Goal: Task Accomplishment & Management: Manage account settings

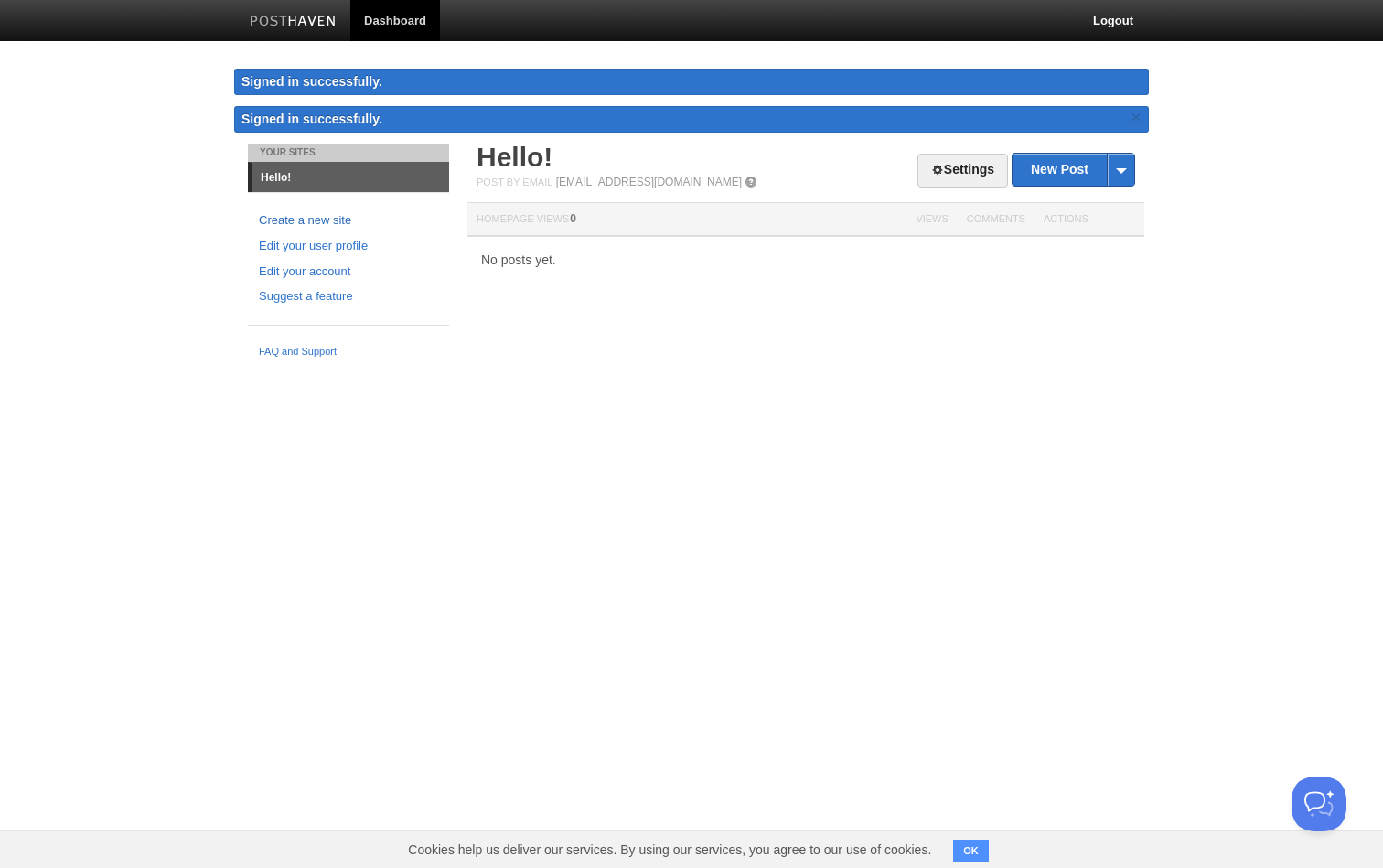
click at [313, 217] on link "Create a new site" at bounding box center [348, 221] width 179 height 20
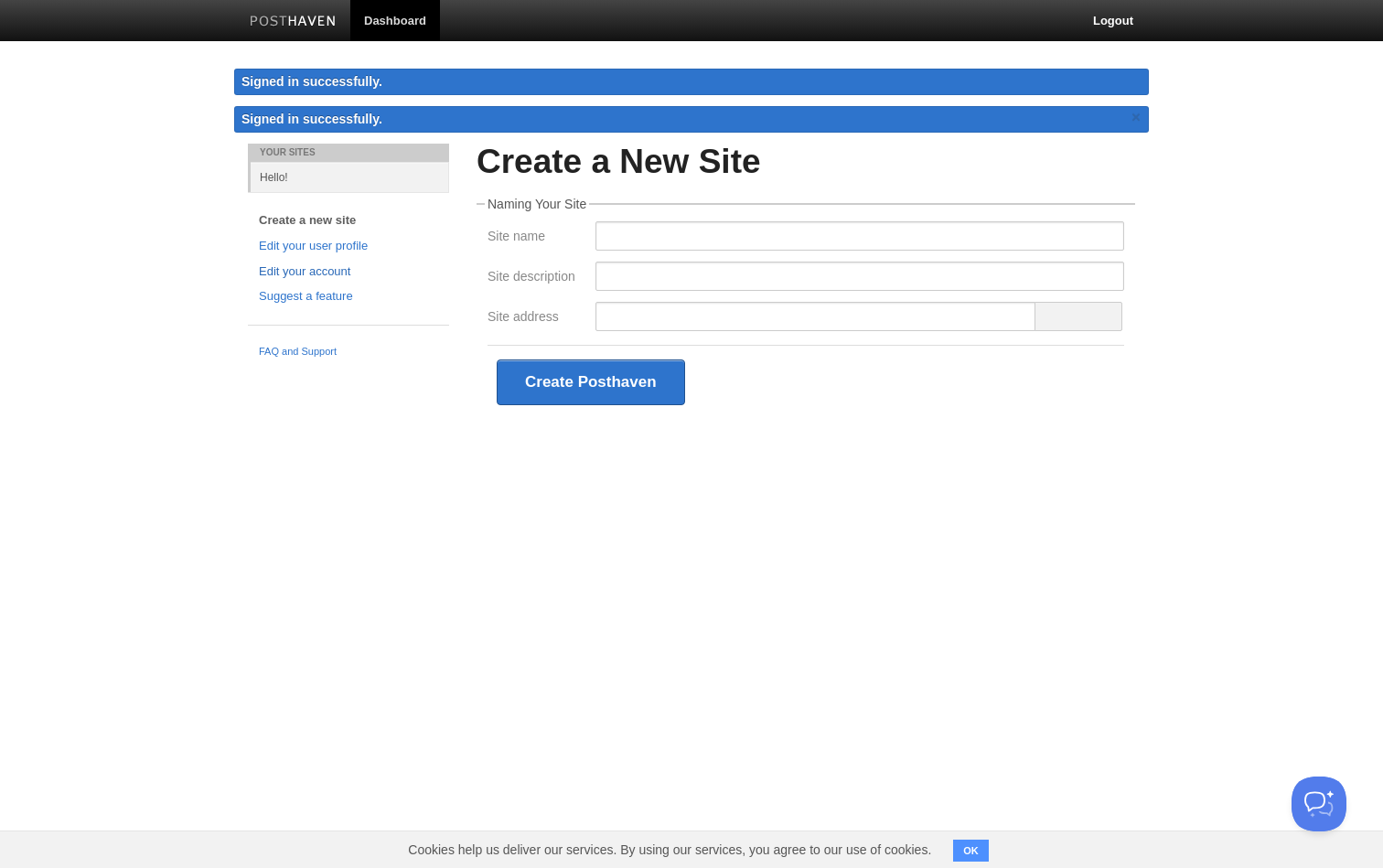
click at [305, 265] on link "Edit your account" at bounding box center [348, 272] width 179 height 20
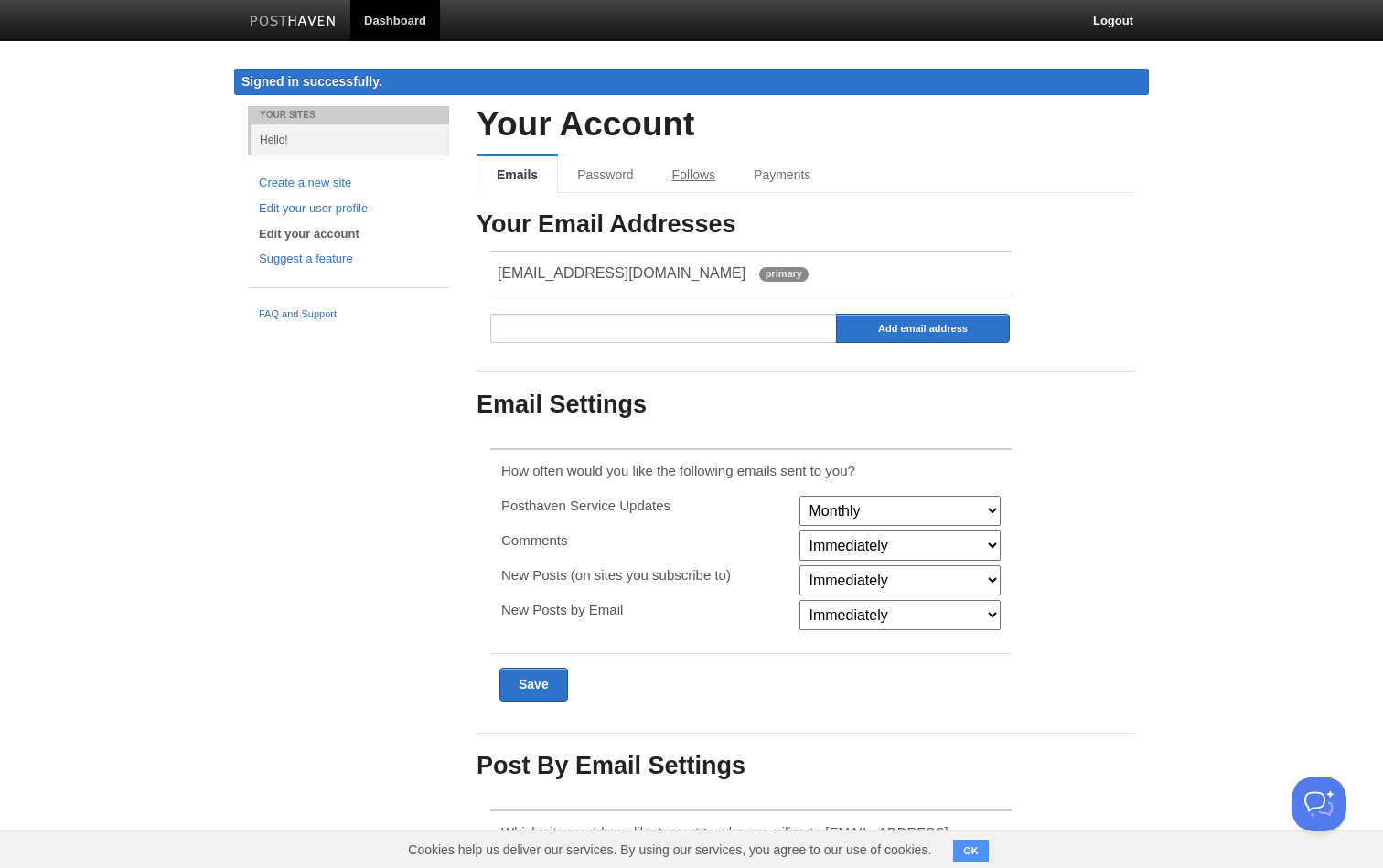
click at [704, 176] on link "Follows" at bounding box center [693, 175] width 81 height 37
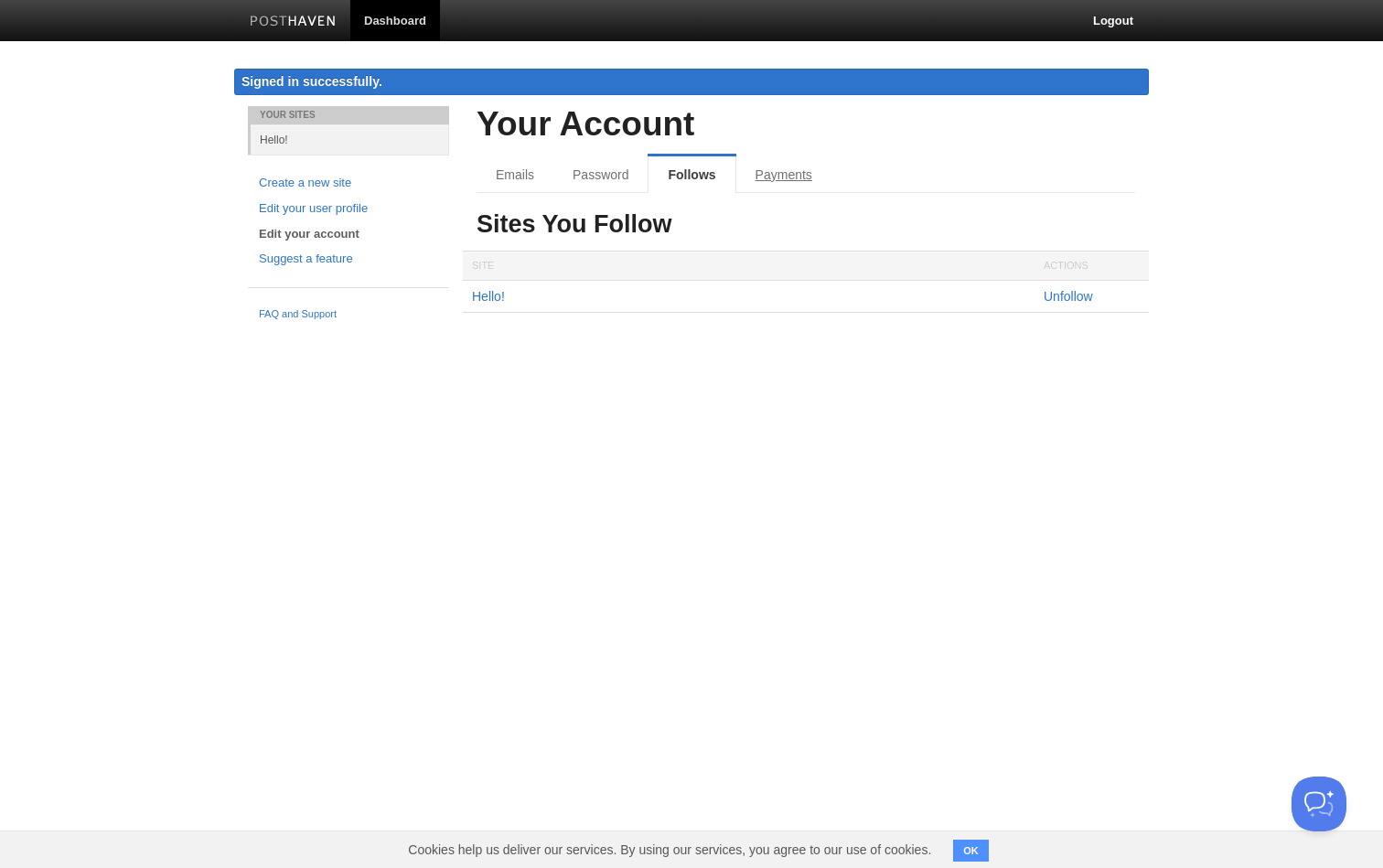
click at [765, 170] on link "Payments" at bounding box center [784, 175] width 96 height 37
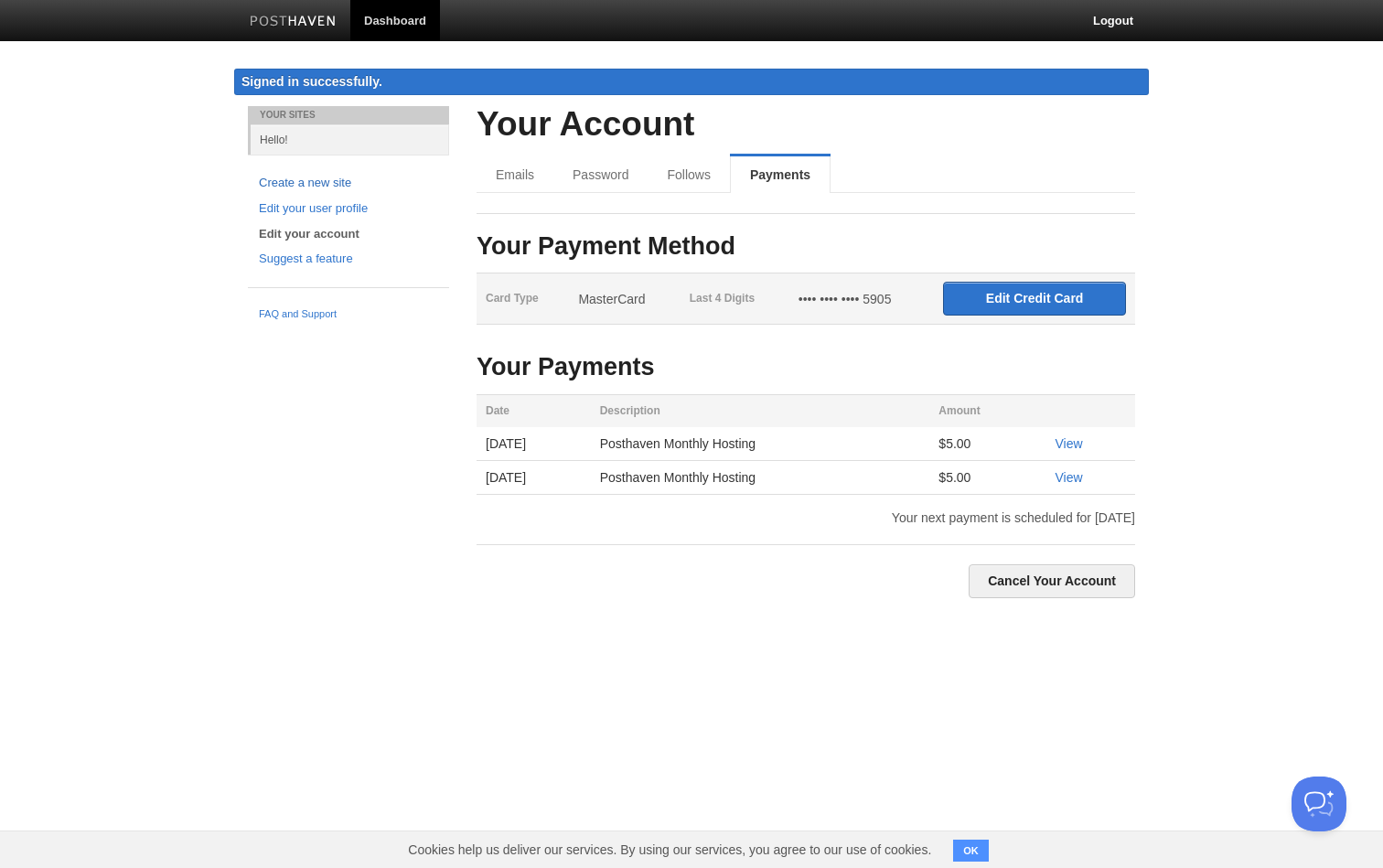
click at [287, 188] on link "Create a new site" at bounding box center [348, 183] width 179 height 20
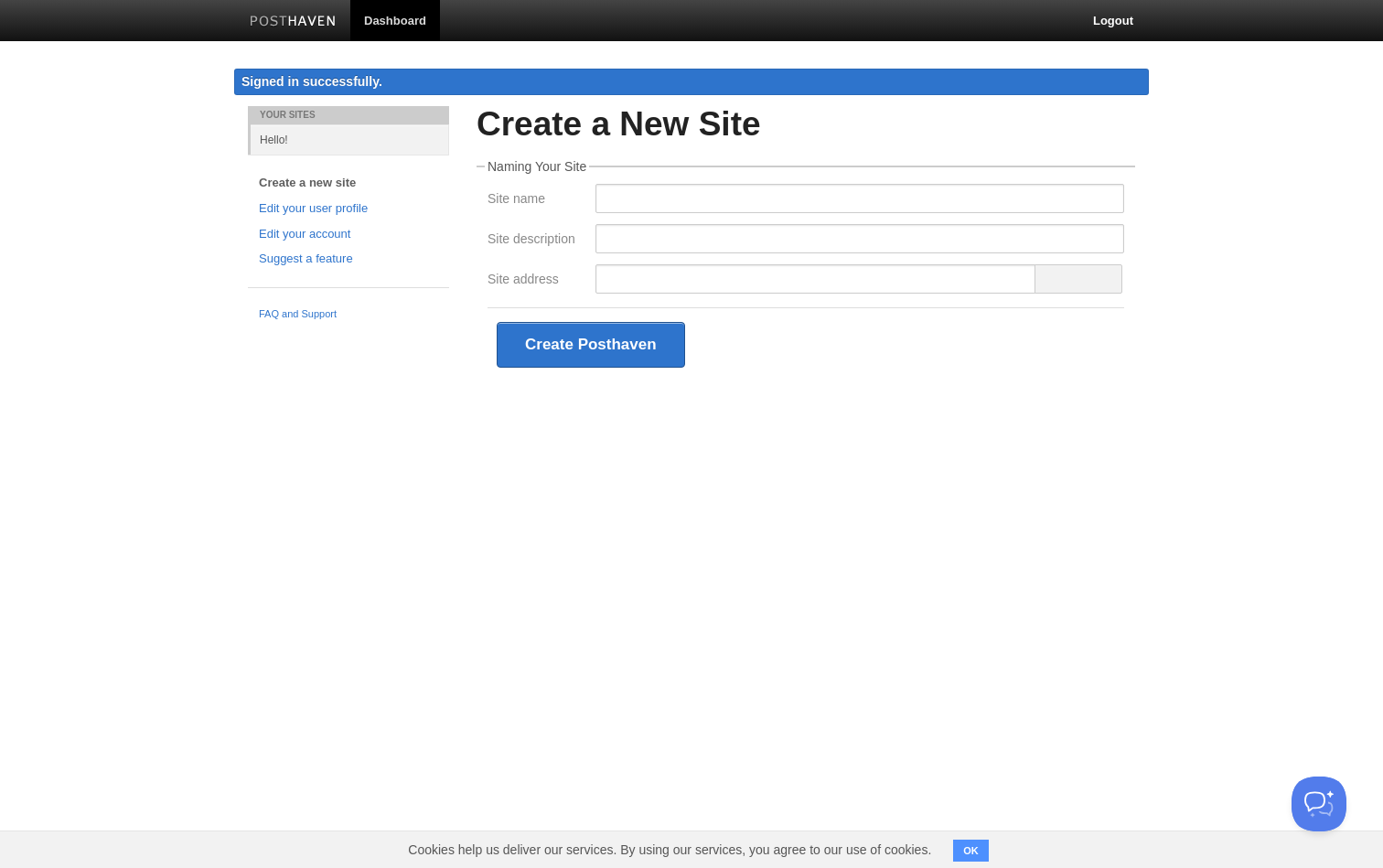
click at [283, 70] on div "Signed in successfully." at bounding box center [692, 81] width 915 height 26
click at [282, 313] on link "FAQ and Support" at bounding box center [348, 314] width 179 height 17
click at [285, 189] on link "Create a new site" at bounding box center [348, 183] width 179 height 20
click at [1072, 284] on span at bounding box center [1079, 279] width 88 height 29
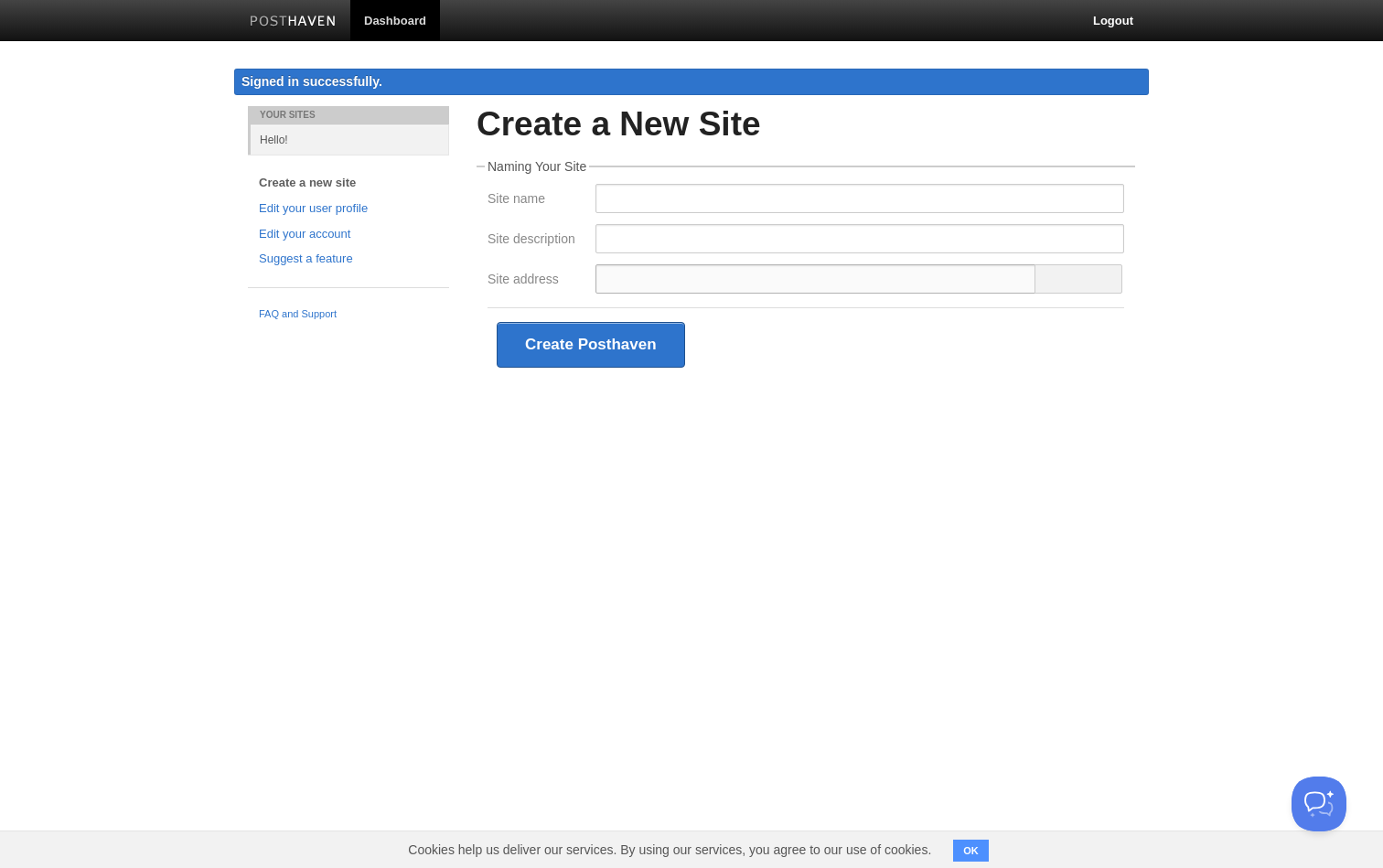
click at [985, 284] on input "Site address" at bounding box center [816, 279] width 441 height 29
type input "w"
type input "k"
type input "ortoo"
click at [274, 258] on link "Suggest a feature" at bounding box center [348, 259] width 179 height 20
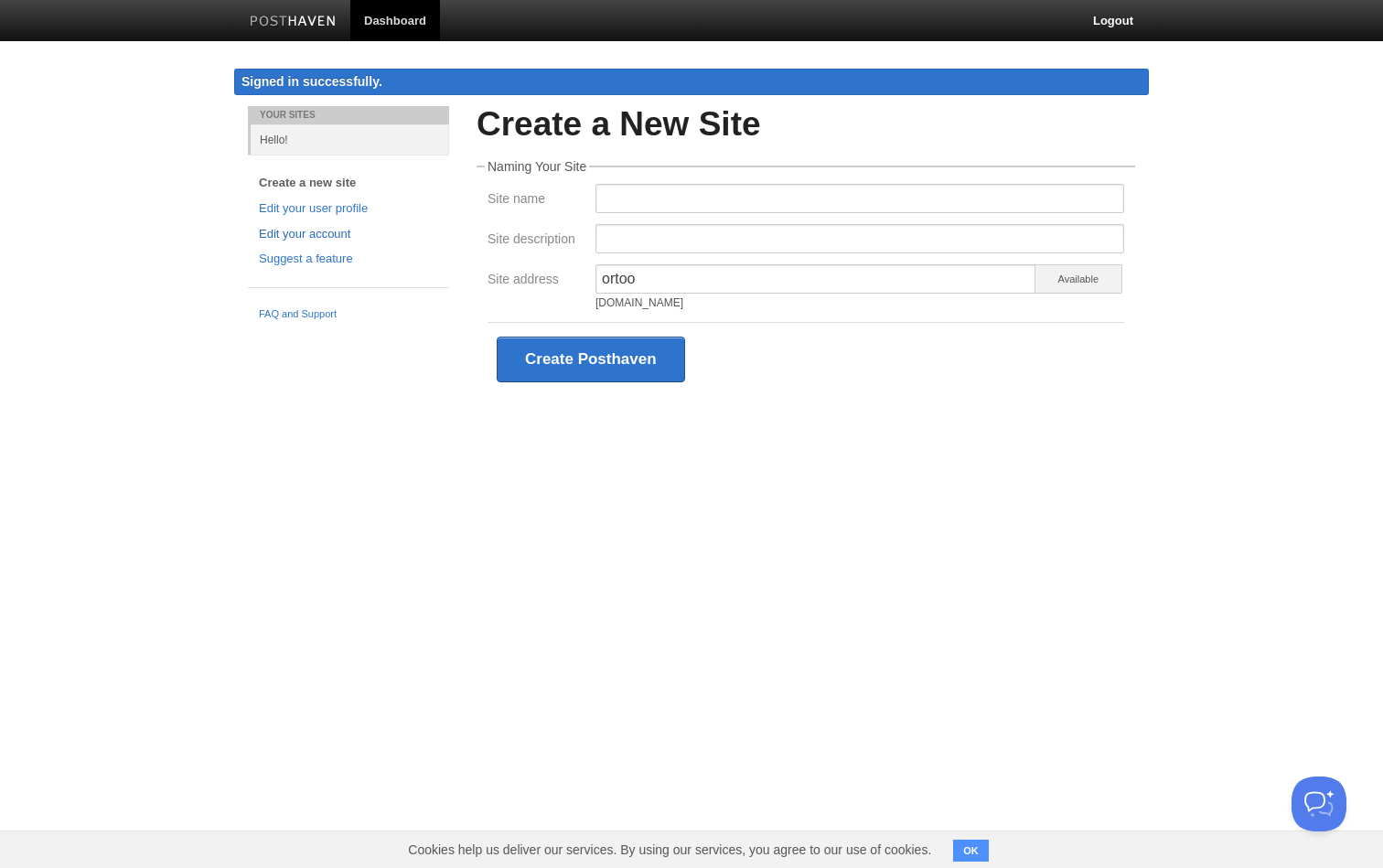
click at [288, 233] on link "Edit your account" at bounding box center [348, 235] width 179 height 20
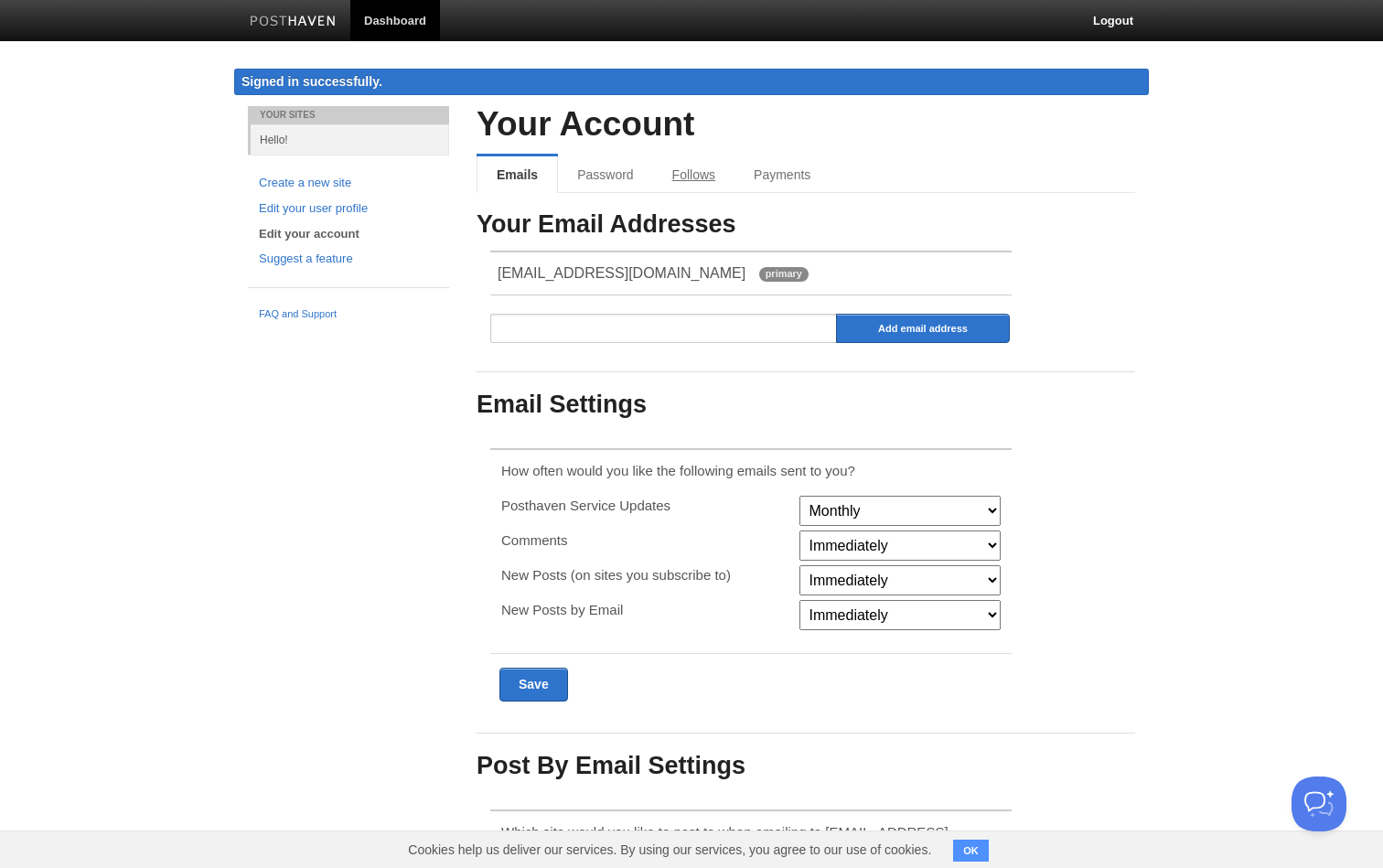
click at [707, 168] on link "Follows" at bounding box center [693, 175] width 81 height 37
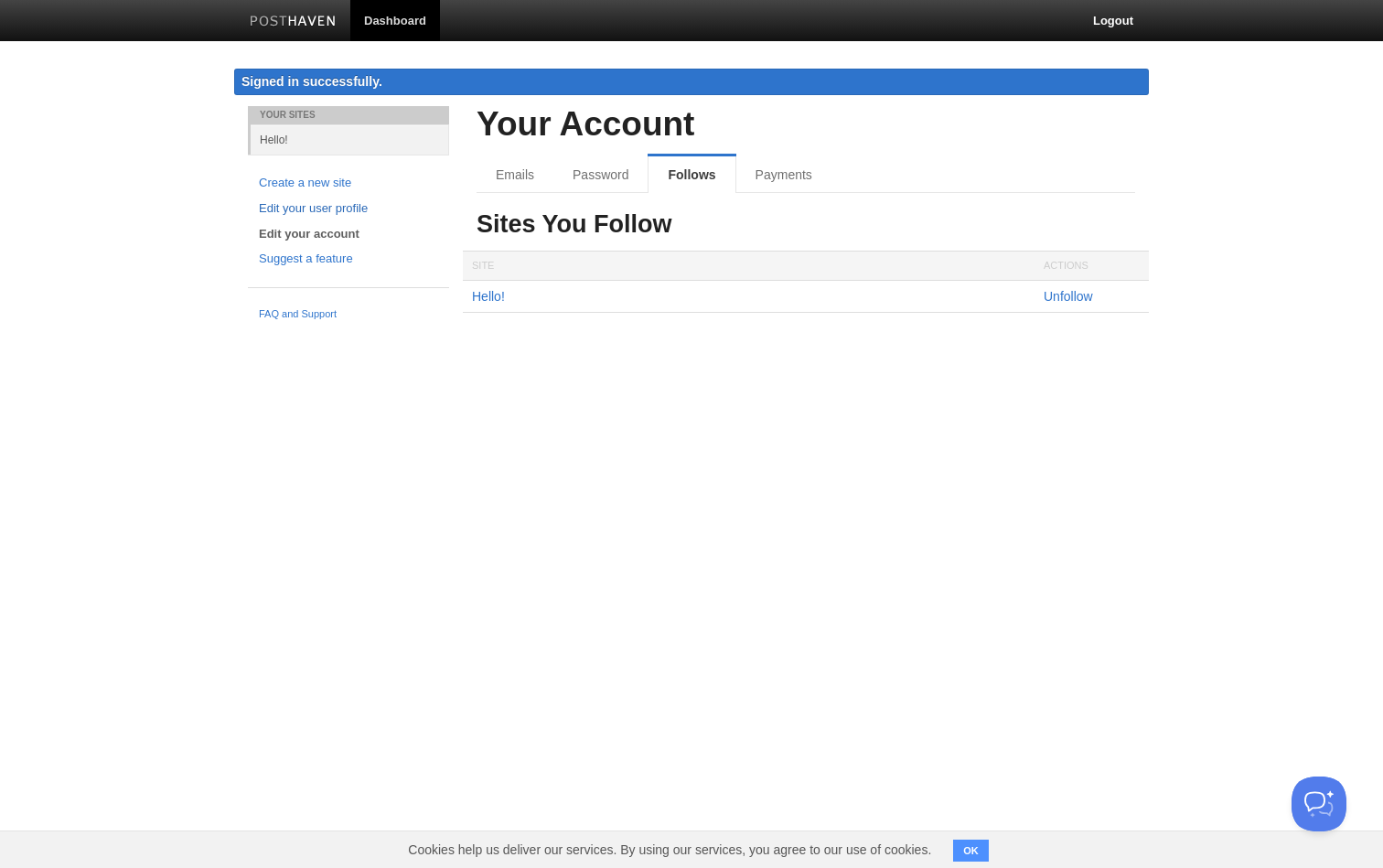
click at [294, 204] on link "Edit your user profile" at bounding box center [348, 210] width 179 height 20
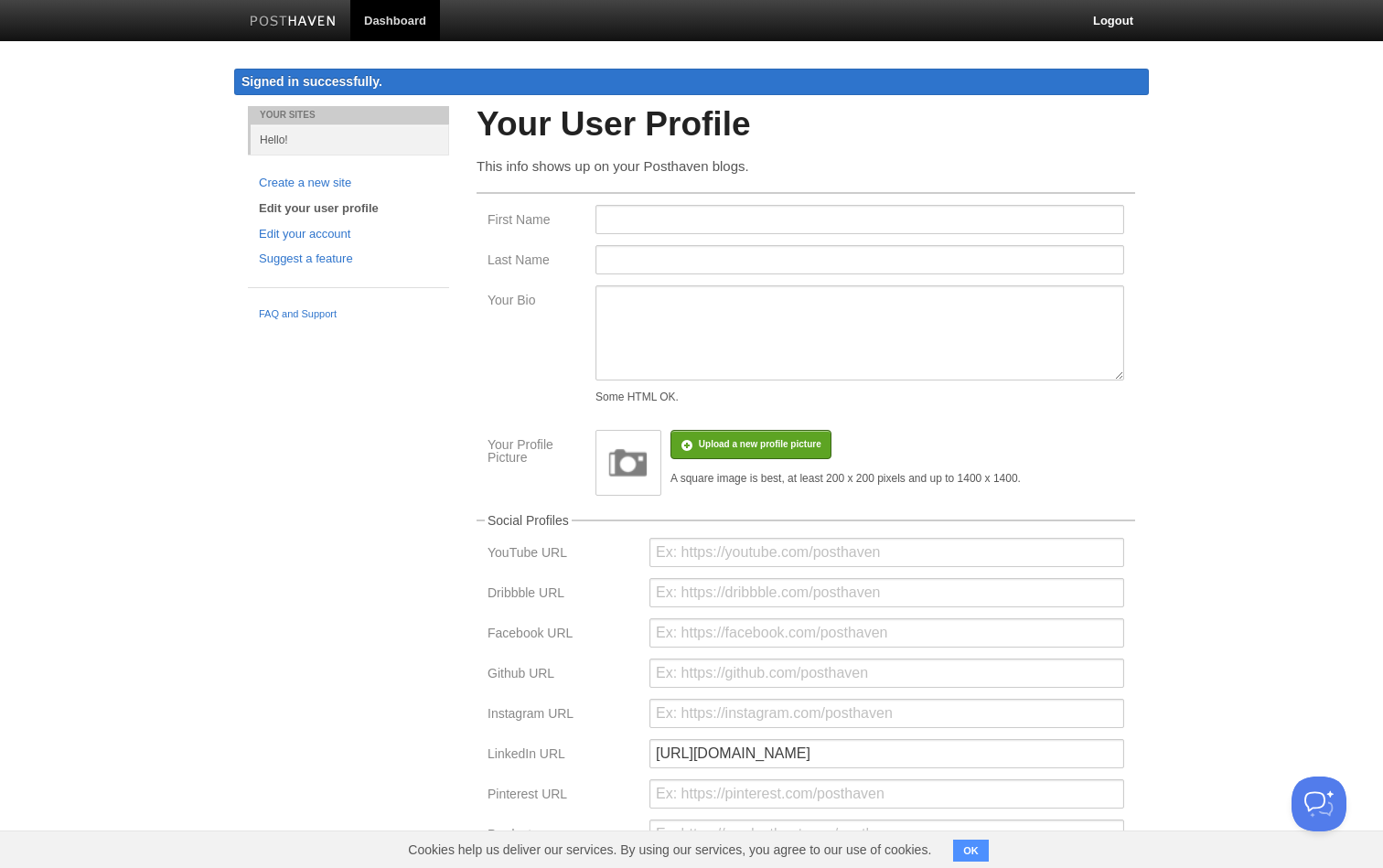
click at [273, 133] on link "Hello!" at bounding box center [350, 139] width 199 height 30
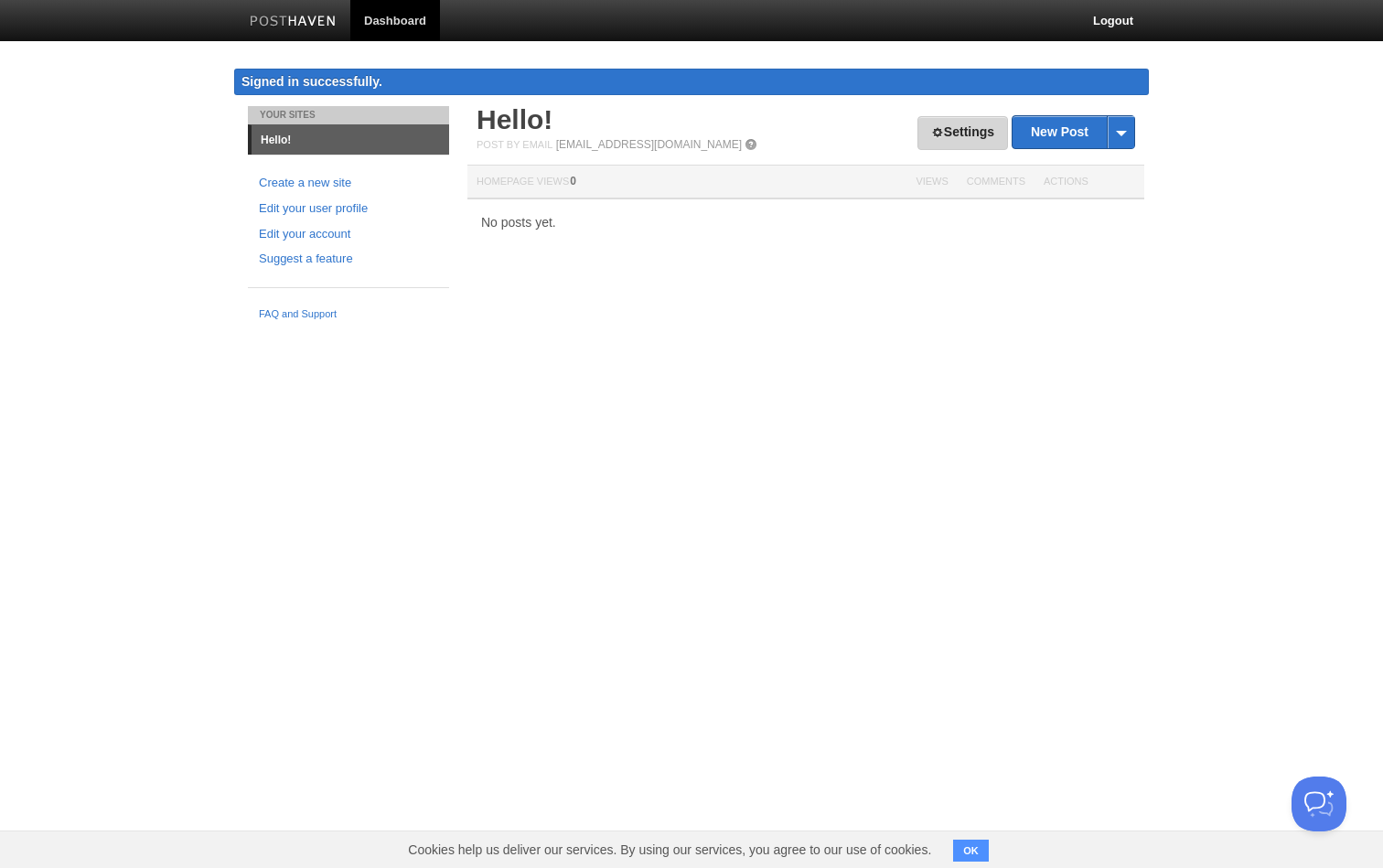
click at [934, 139] on link "Settings" at bounding box center [963, 133] width 91 height 34
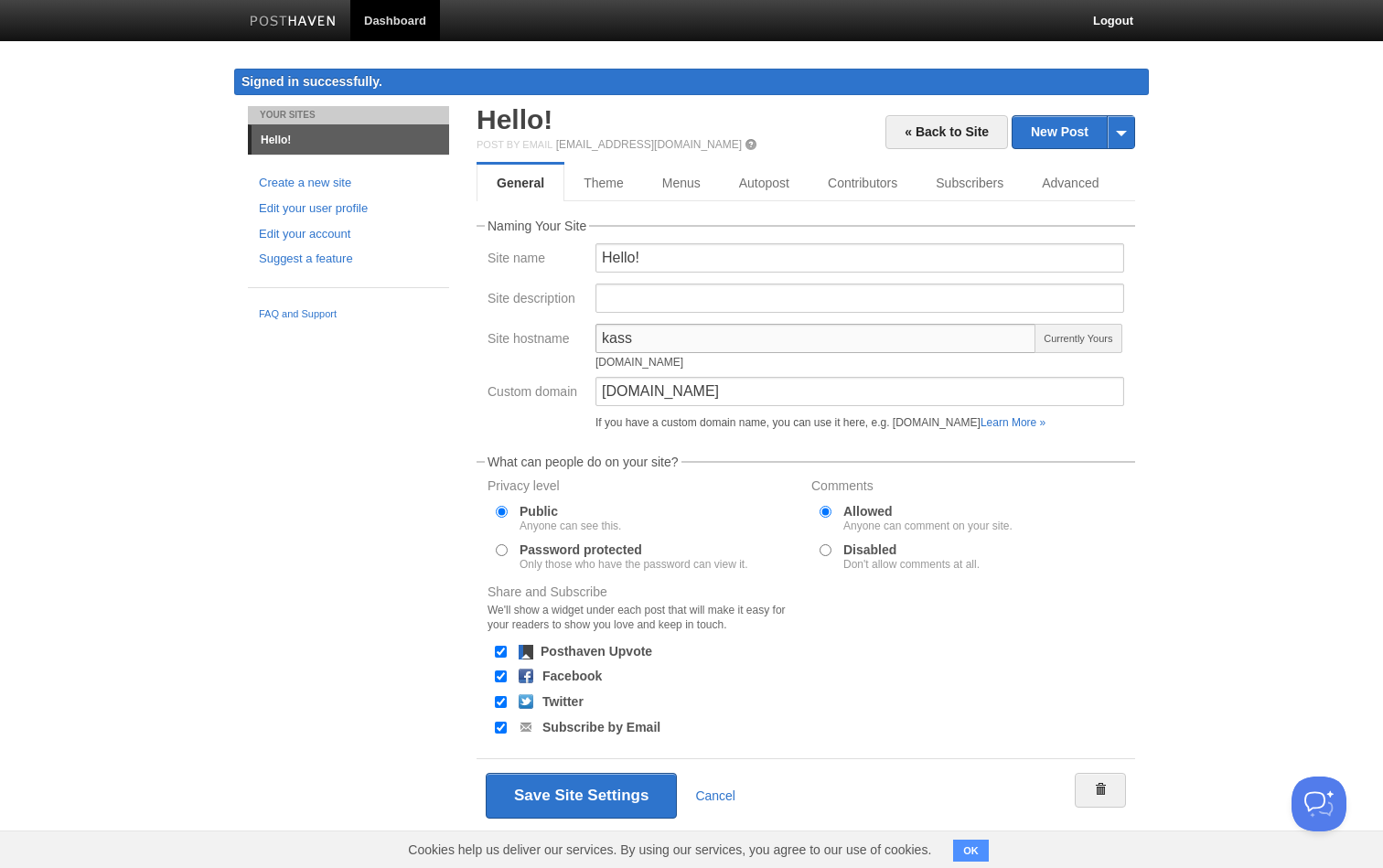
drag, startPoint x: 757, startPoint y: 339, endPoint x: 581, endPoint y: 331, distance: 176.2
click at [581, 331] on div "Site hostname kass [DOMAIN_NAME] Currently Yours" at bounding box center [806, 350] width 648 height 53
type input "kassymkhan"
drag, startPoint x: 795, startPoint y: 391, endPoint x: 506, endPoint y: 392, distance: 289.0
click at [506, 392] on div "Custom domain [DOMAIN_NAME] If you have a custom domain name, you can use it he…" at bounding box center [806, 408] width 648 height 60
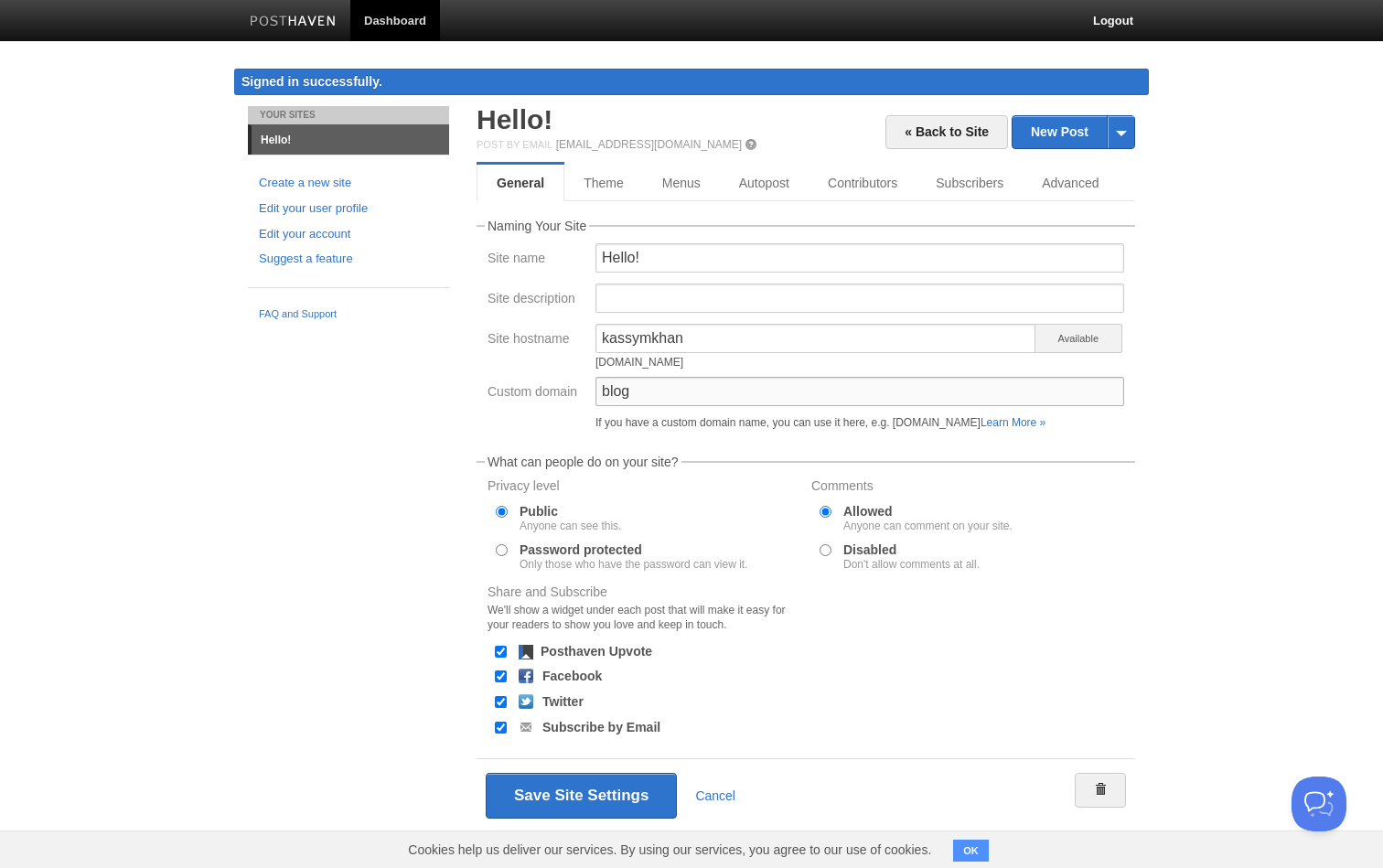
click at [581, 796] on button "Save Site Settings" at bounding box center [581, 796] width 191 height 46
click at [962, 390] on input "blog" at bounding box center [860, 392] width 529 height 29
type input "[URL]"
click at [581, 796] on button "Save Site Settings" at bounding box center [581, 796] width 191 height 46
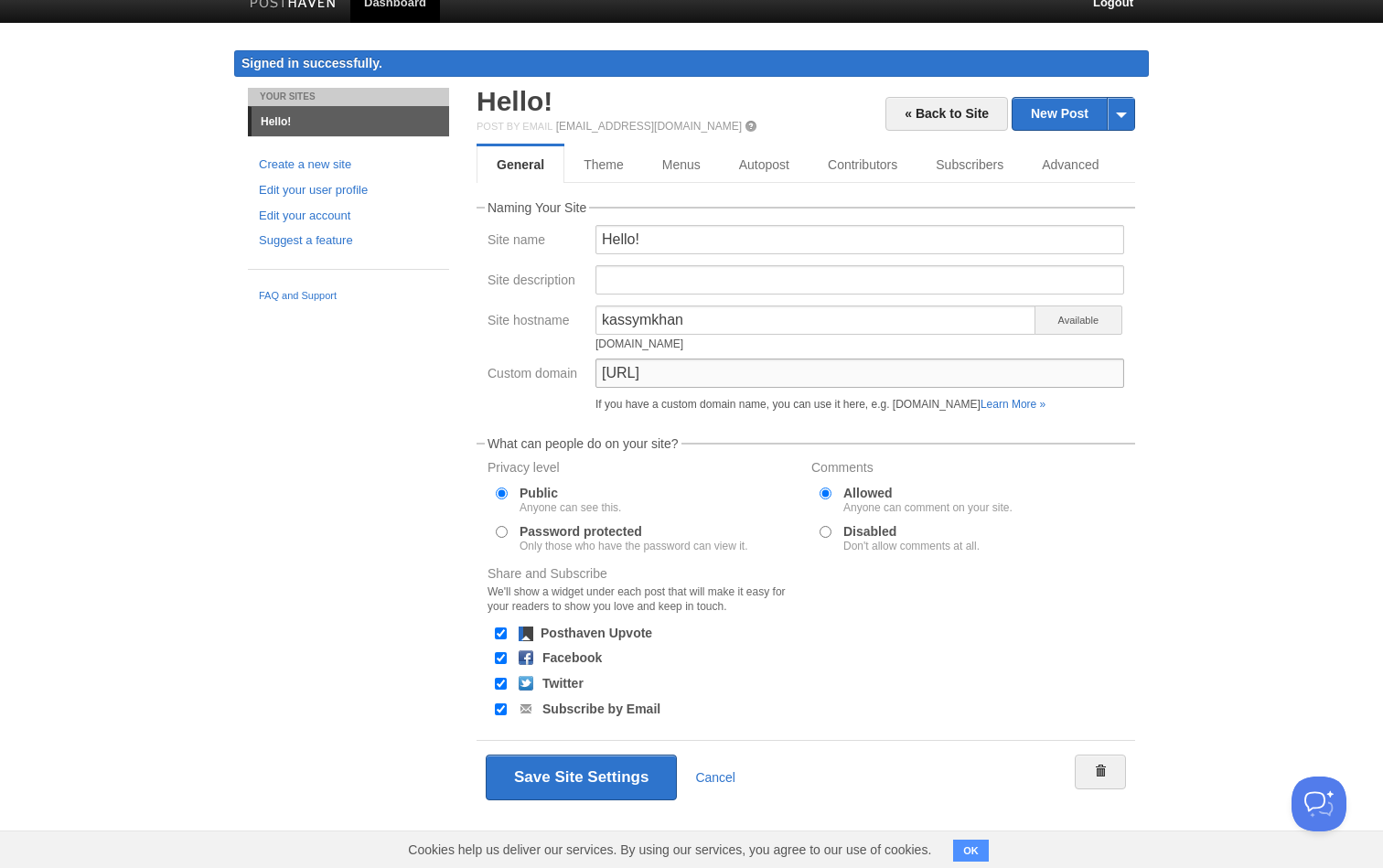
scroll to position [19, 0]
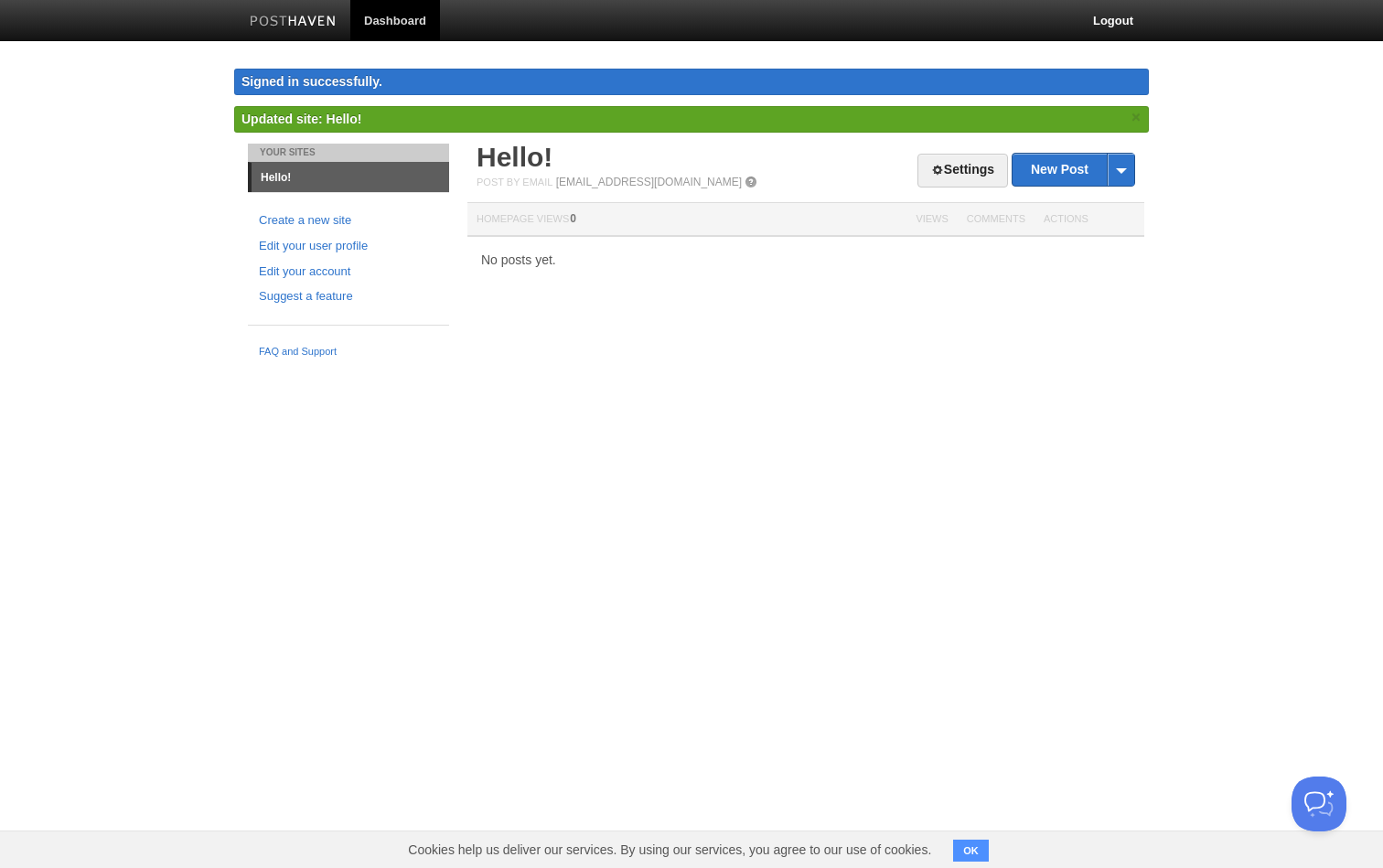
drag, startPoint x: 520, startPoint y: 781, endPoint x: 522, endPoint y: 594, distance: 187.0
click at [949, 168] on link "Settings" at bounding box center [963, 171] width 91 height 34
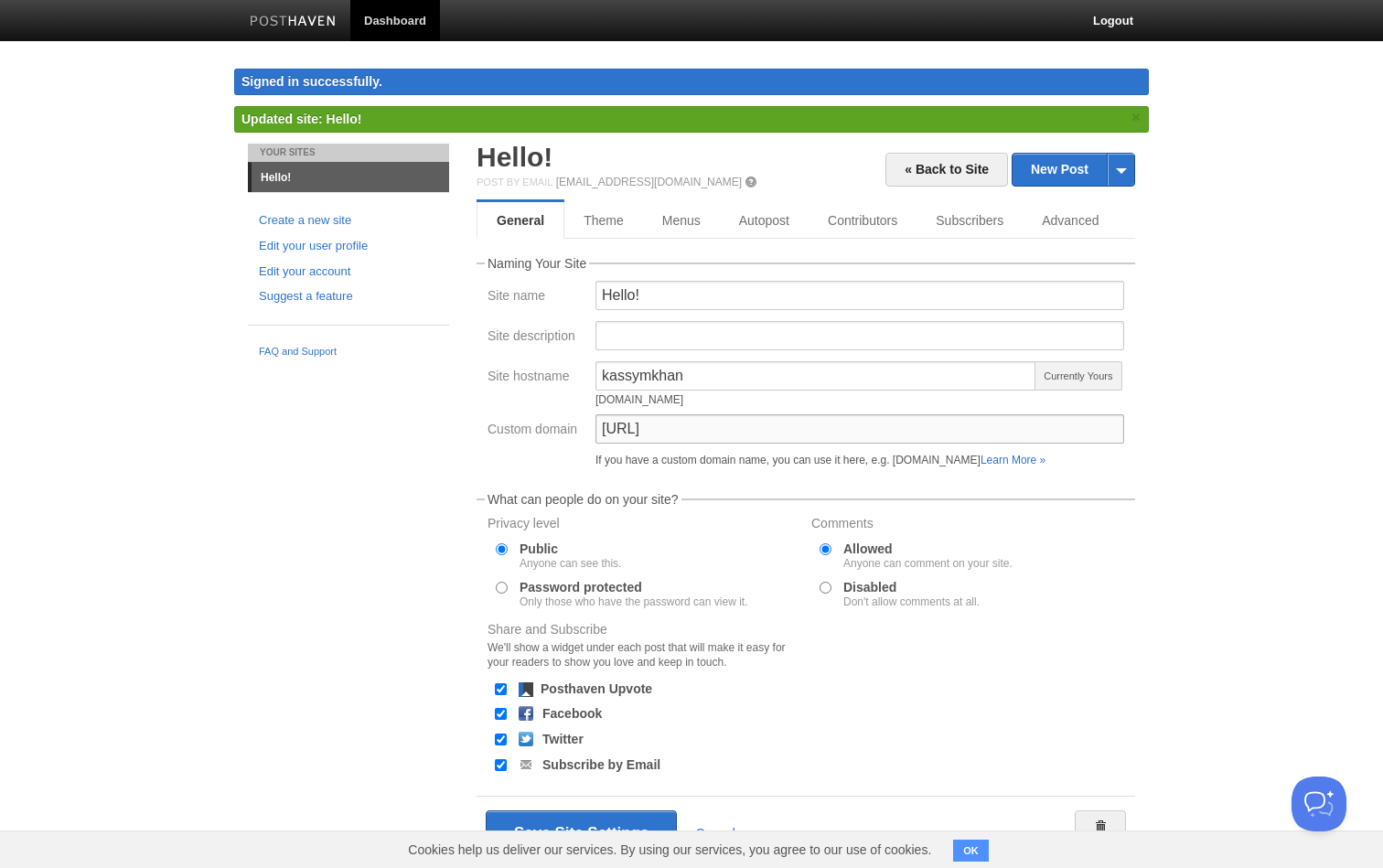
drag, startPoint x: 692, startPoint y: 431, endPoint x: 543, endPoint y: 431, distance: 149.0
click at [547, 431] on div "Custom domain [URL] If you have a custom domain name, you can use it here, e.g.…" at bounding box center [806, 445] width 648 height 60
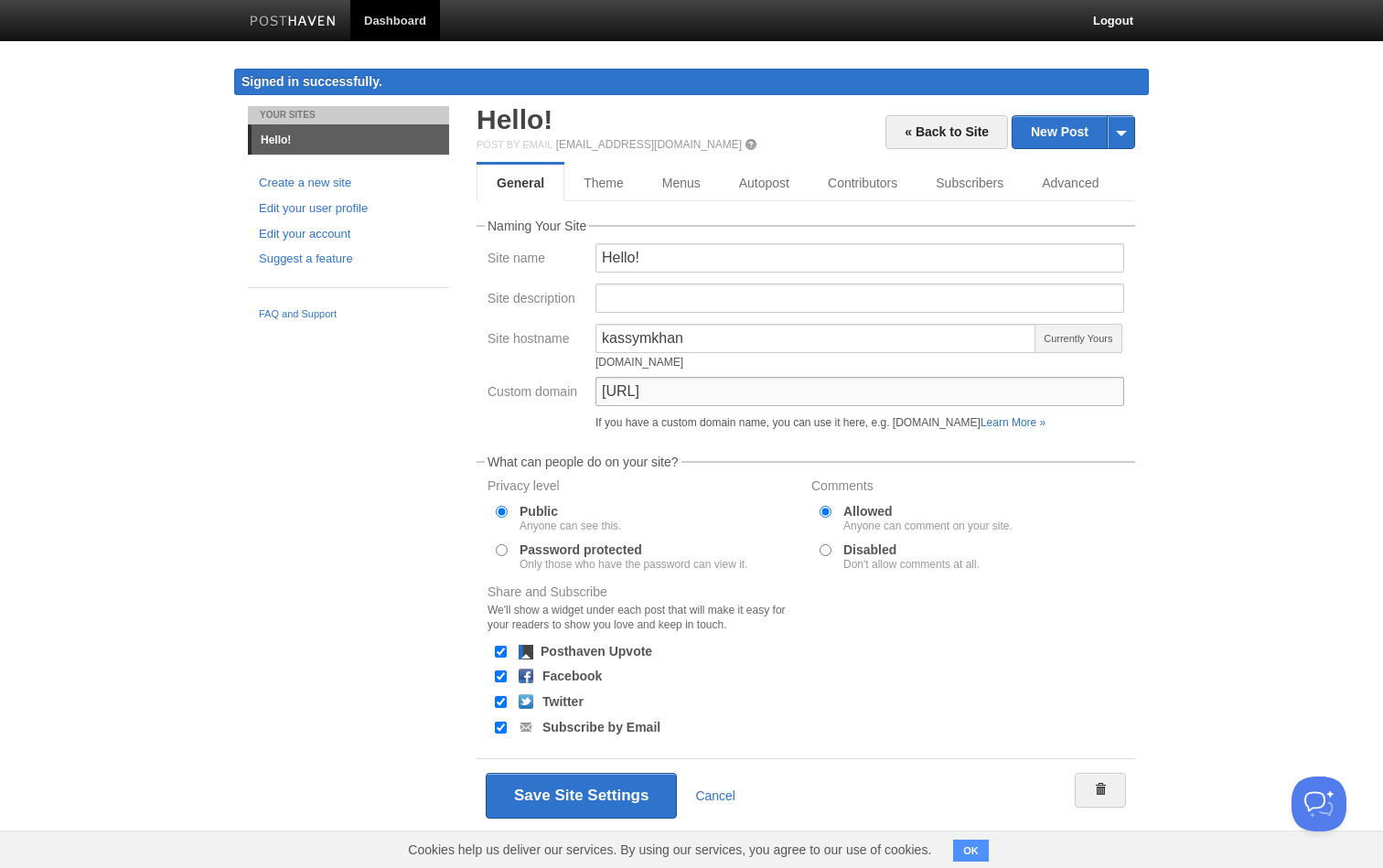
click at [736, 389] on input "[URL]" at bounding box center [860, 392] width 529 height 29
type input "b"
click at [733, 325] on input "kassymkhan" at bounding box center [816, 338] width 441 height 29
click at [563, 790] on button "Save Site Settings" at bounding box center [581, 796] width 191 height 46
click at [604, 796] on button "Save Site Settings" at bounding box center [581, 796] width 191 height 46
